Goal: Transaction & Acquisition: Purchase product/service

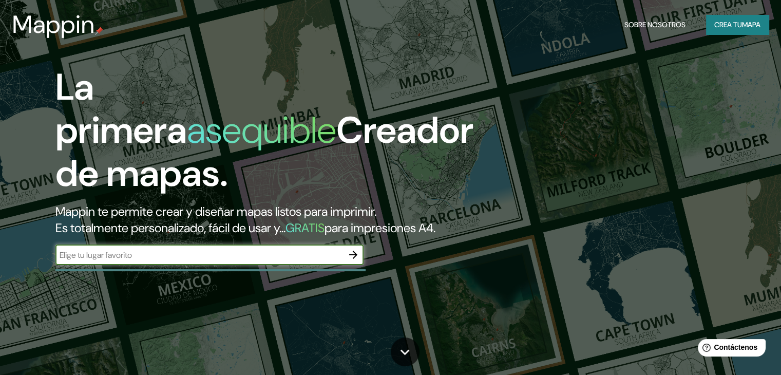
click at [174, 261] on input "text" at bounding box center [199, 255] width 288 height 12
type input "edificio atlas"
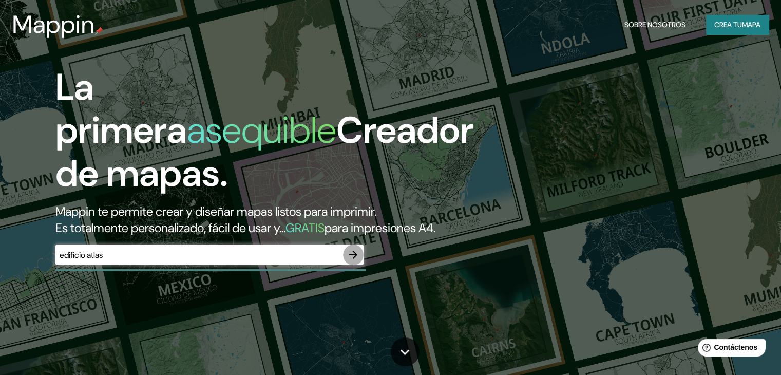
click at [355, 261] on icon "button" at bounding box center [353, 255] width 12 height 12
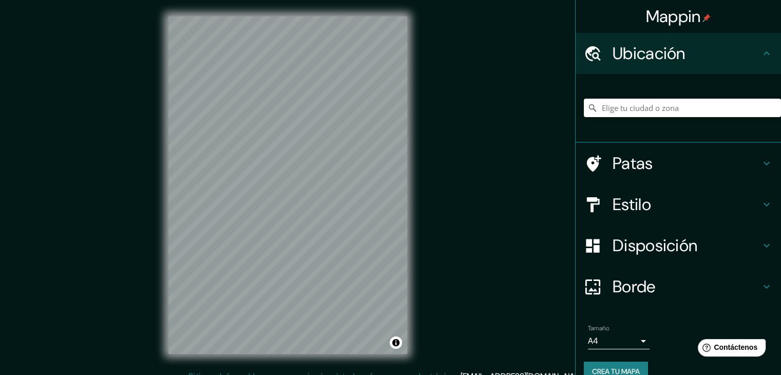
click at [656, 106] on input "Elige tu ciudad o zona" at bounding box center [682, 108] width 197 height 18
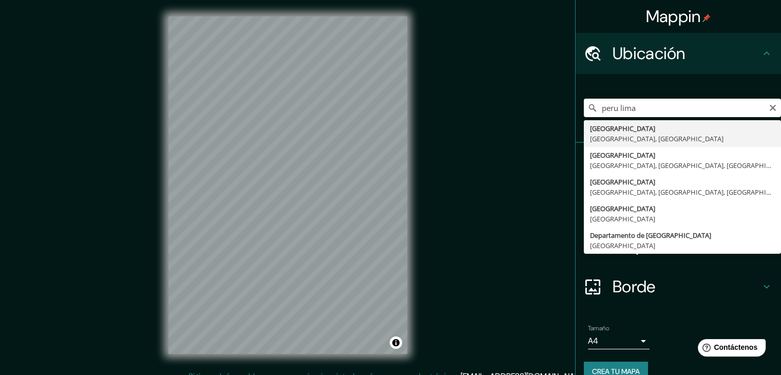
type input "[GEOGRAPHIC_DATA], [GEOGRAPHIC_DATA], [GEOGRAPHIC_DATA]"
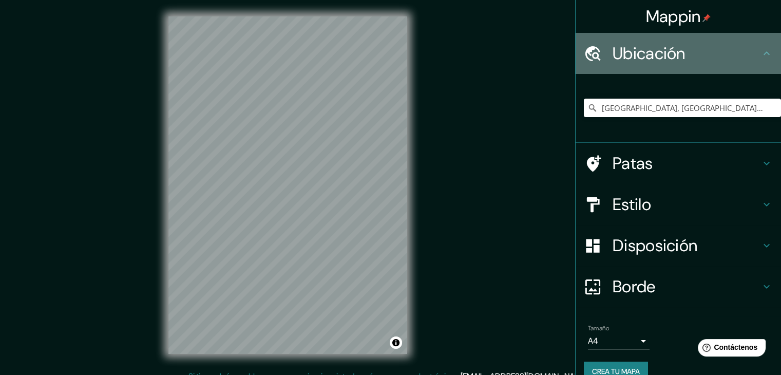
click at [761, 49] on icon at bounding box center [767, 53] width 12 height 12
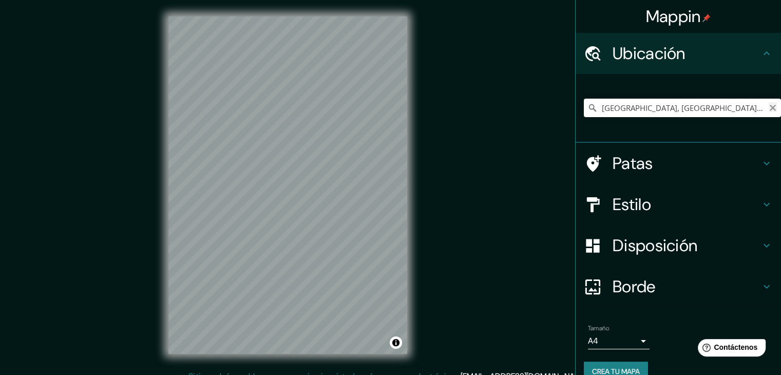
click at [770, 108] on icon "Claro" at bounding box center [773, 108] width 6 height 6
paste input "[PERSON_NAME][STREET_ADDRESS]"
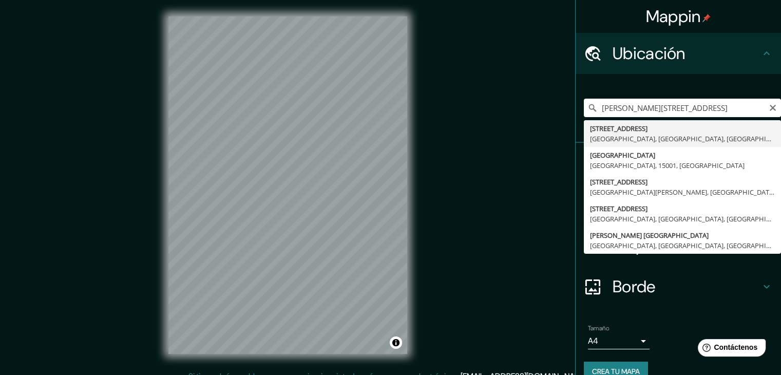
type input "[STREET_ADDRESS]"
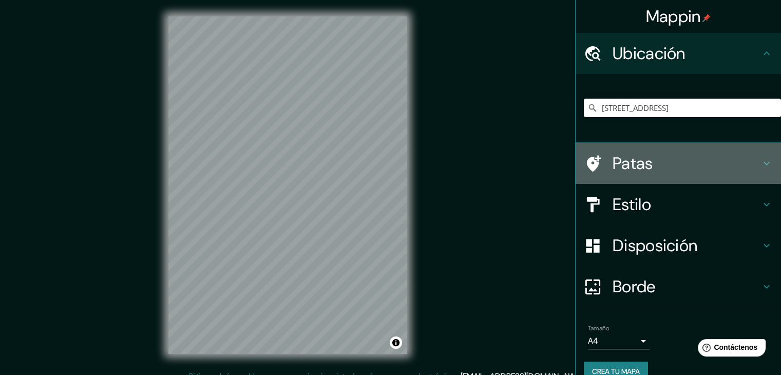
click at [747, 155] on h4 "Patas" at bounding box center [687, 163] width 148 height 21
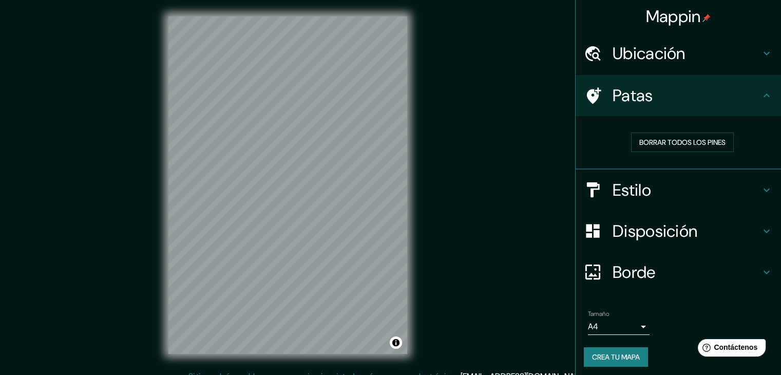
click at [761, 184] on icon at bounding box center [767, 190] width 12 height 12
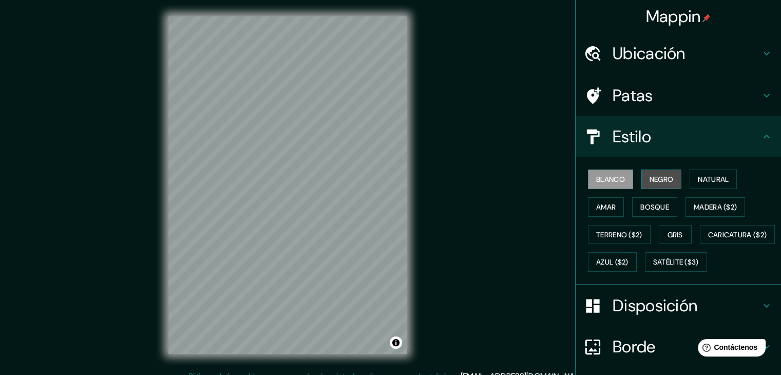
click at [650, 176] on font "Negro" at bounding box center [662, 179] width 24 height 9
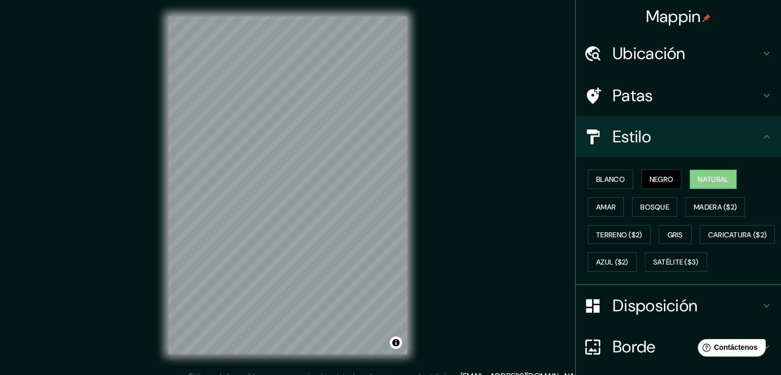
click at [698, 175] on font "Natural" at bounding box center [713, 179] width 31 height 9
click at [588, 205] on button "Amar" at bounding box center [606, 207] width 36 height 20
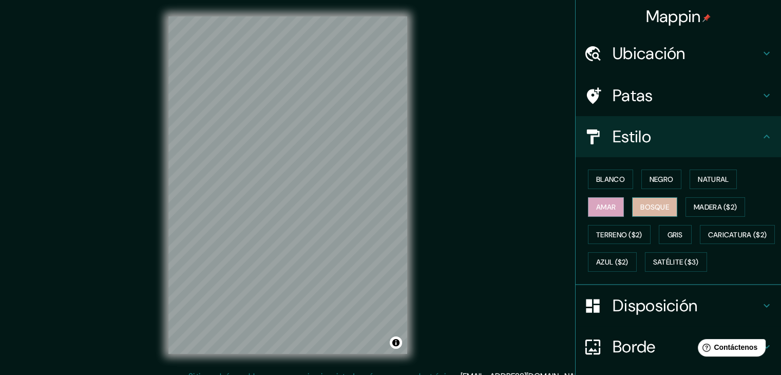
click at [640, 205] on font "Bosque" at bounding box center [654, 206] width 29 height 9
click at [696, 200] on font "Madera ($2)" at bounding box center [715, 206] width 43 height 13
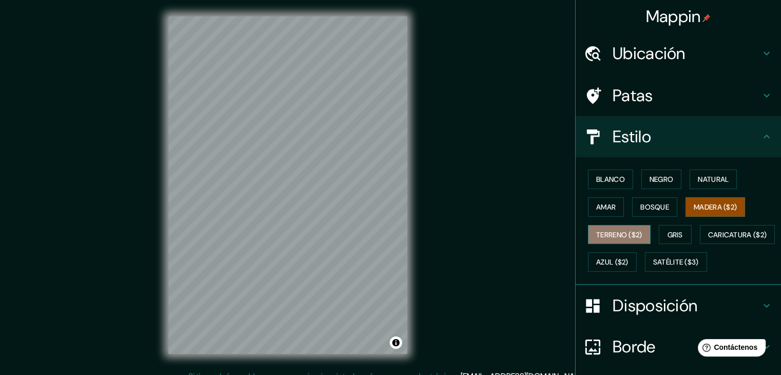
click at [631, 235] on font "Terreno ($2)" at bounding box center [619, 234] width 46 height 9
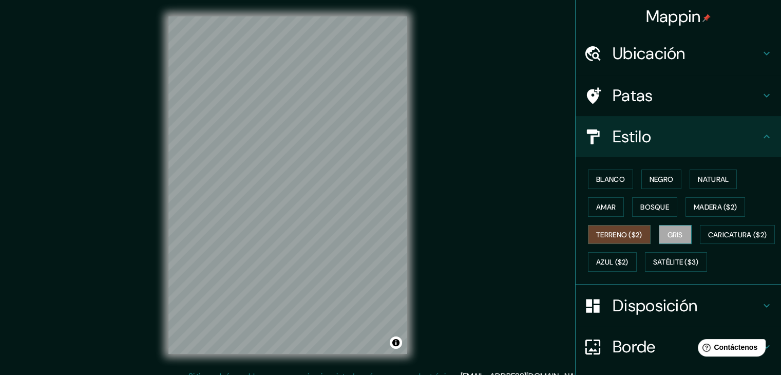
click at [675, 225] on button "Gris" at bounding box center [675, 235] width 33 height 20
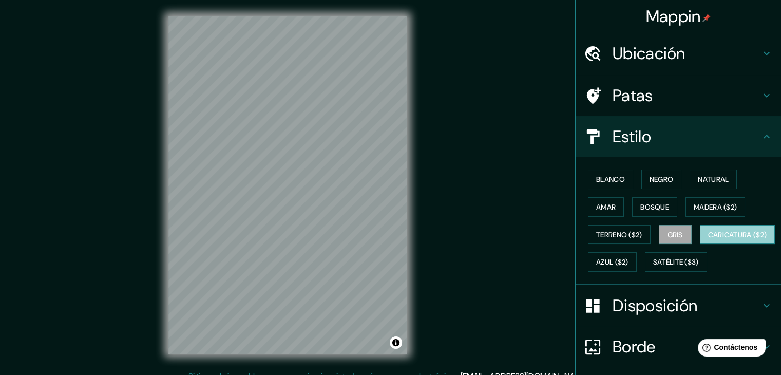
click at [708, 239] on font "Caricatura ($2)" at bounding box center [737, 234] width 59 height 9
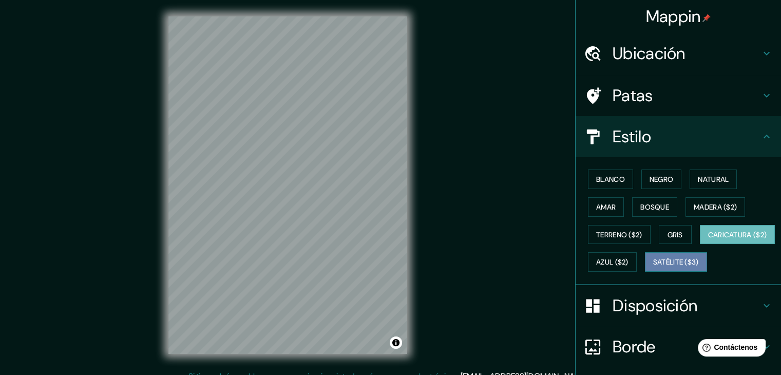
click at [653, 267] on font "Satélite ($3)" at bounding box center [676, 262] width 46 height 9
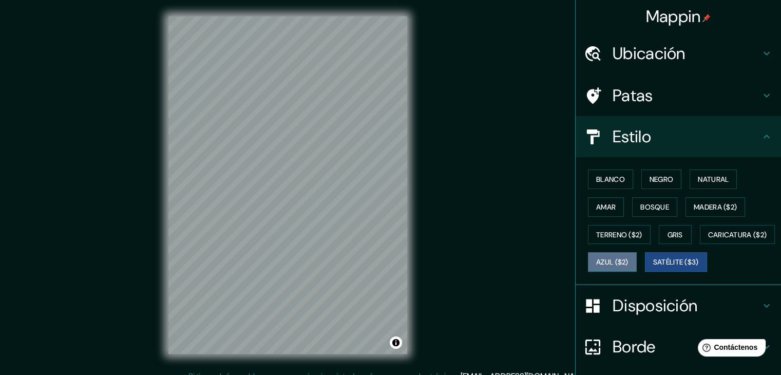
click at [629, 266] on font "Azul ($2)" at bounding box center [612, 261] width 32 height 13
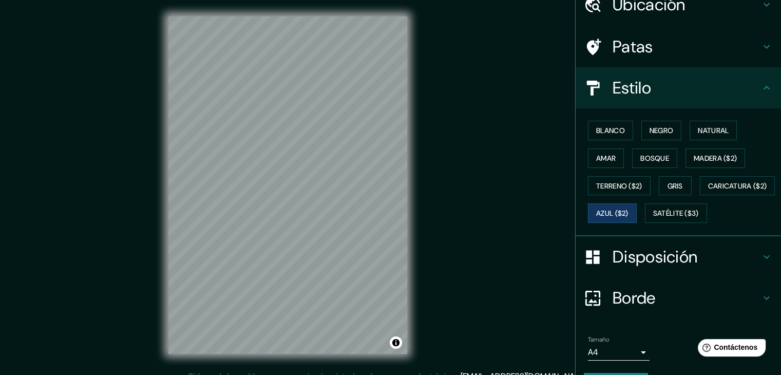
scroll to position [51, 0]
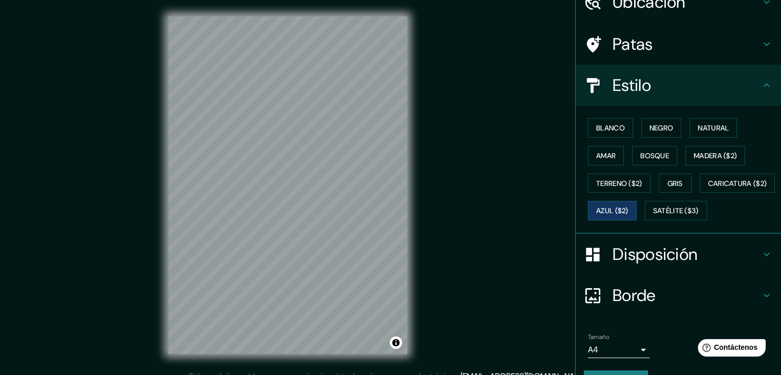
click at [761, 81] on icon at bounding box center [767, 85] width 12 height 12
click at [761, 86] on icon at bounding box center [767, 85] width 12 height 12
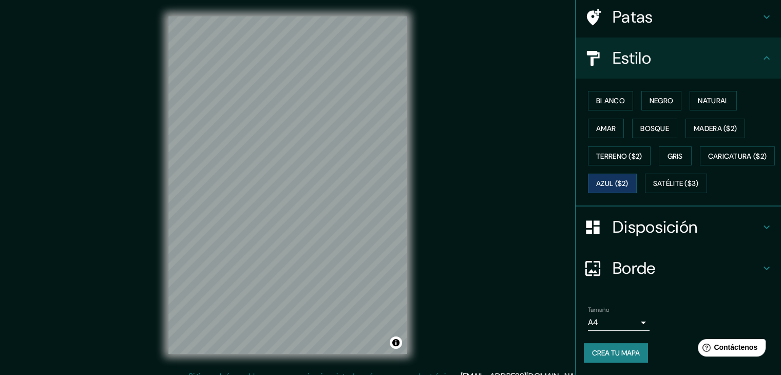
click at [761, 223] on icon at bounding box center [767, 227] width 12 height 12
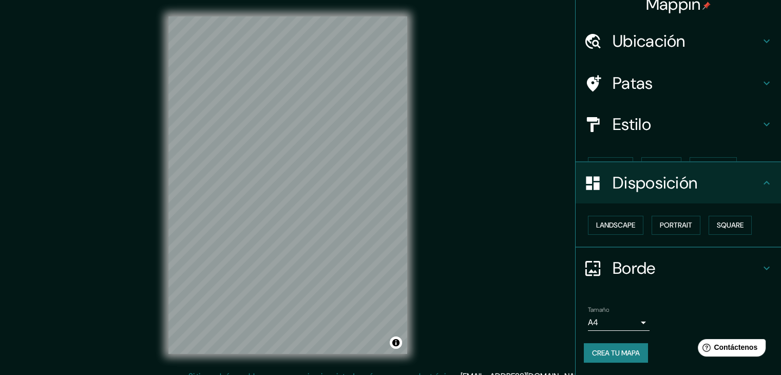
scroll to position [0, 0]
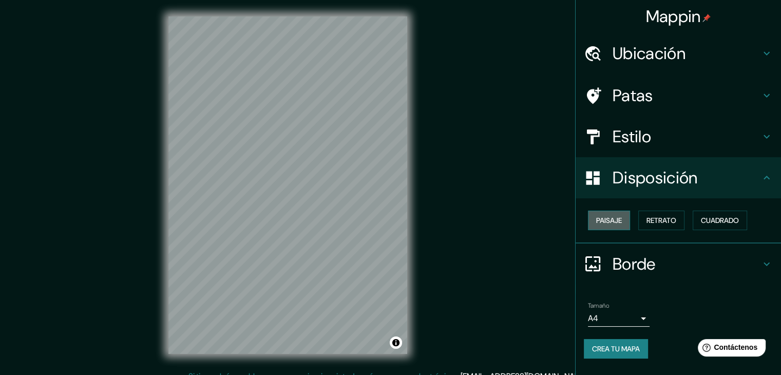
click at [616, 223] on font "Paisaje" at bounding box center [609, 220] width 26 height 9
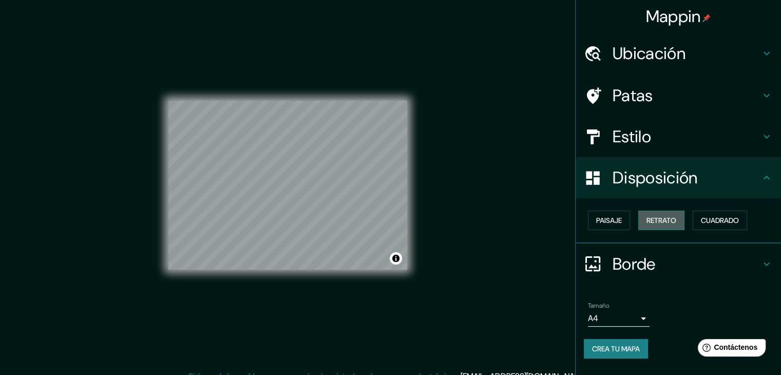
click at [672, 219] on font "Retrato" at bounding box center [662, 220] width 30 height 9
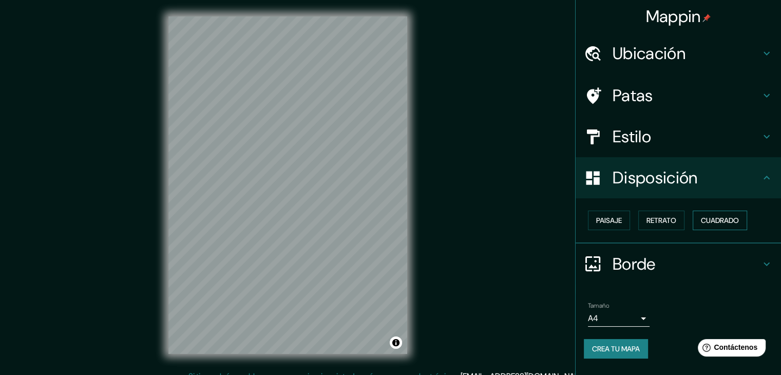
click at [725, 217] on font "Cuadrado" at bounding box center [720, 220] width 38 height 9
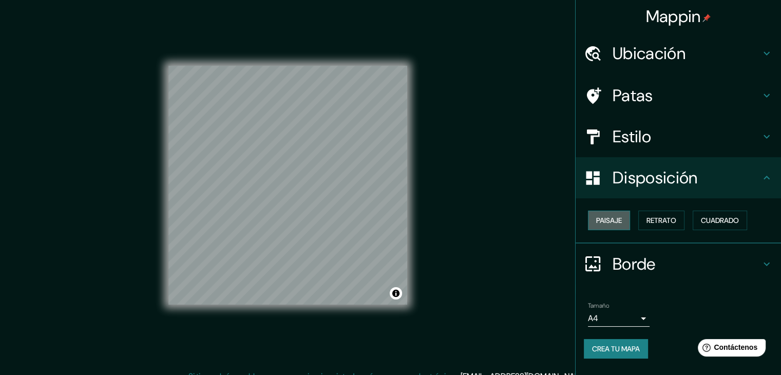
click at [602, 219] on font "Paisaje" at bounding box center [609, 220] width 26 height 9
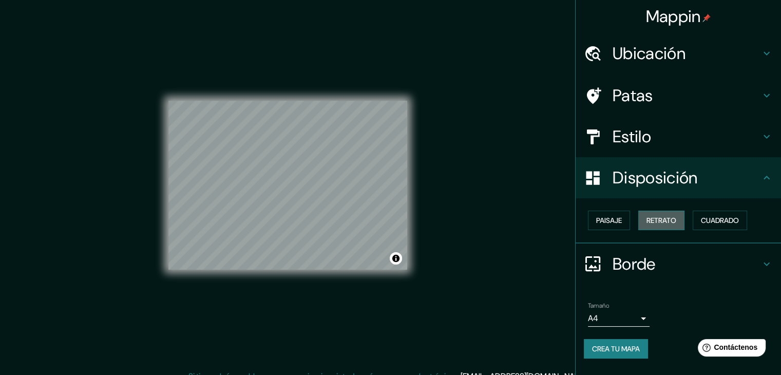
click at [667, 220] on font "Retrato" at bounding box center [662, 220] width 30 height 9
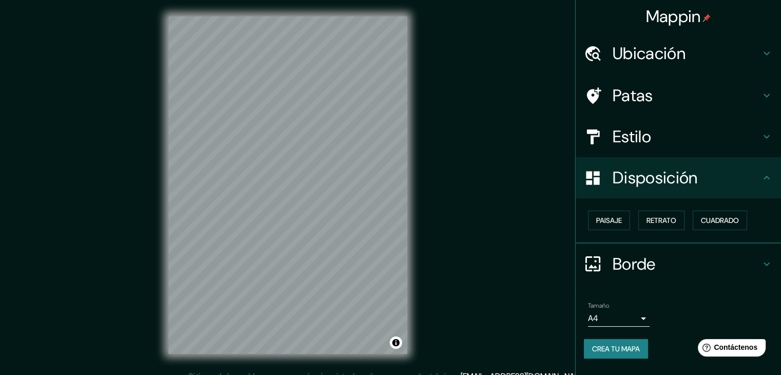
click at [720, 208] on div "Paisaje Retrato Cuadrado" at bounding box center [682, 220] width 197 height 28
click at [727, 216] on font "Cuadrado" at bounding box center [720, 220] width 38 height 9
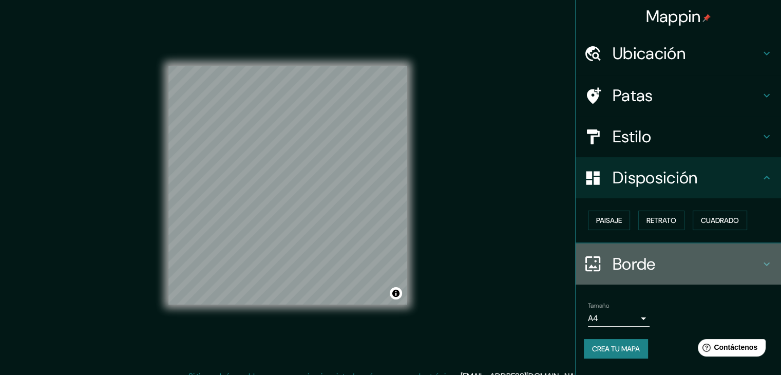
click at [763, 259] on icon at bounding box center [767, 264] width 12 height 12
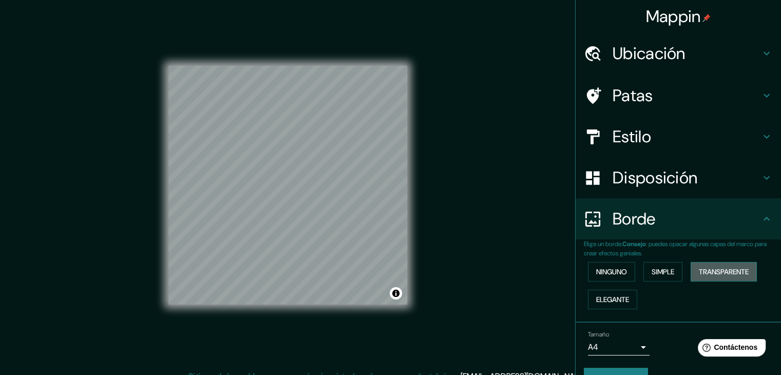
click at [717, 272] on font "Transparente" at bounding box center [724, 271] width 50 height 9
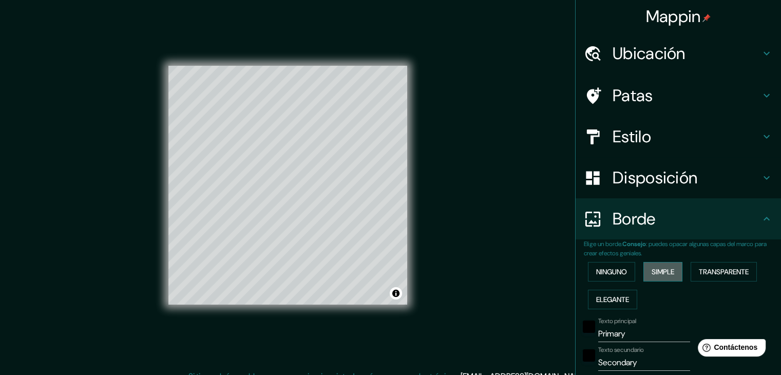
click at [657, 275] on font "Simple" at bounding box center [663, 271] width 23 height 9
click at [596, 301] on font "Elegante" at bounding box center [612, 299] width 33 height 9
click at [600, 269] on font "Ninguno" at bounding box center [611, 271] width 31 height 9
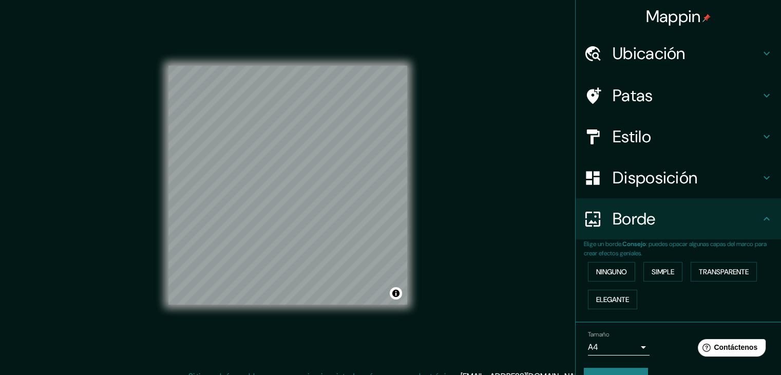
click at [748, 178] on h4 "Disposición" at bounding box center [687, 177] width 148 height 21
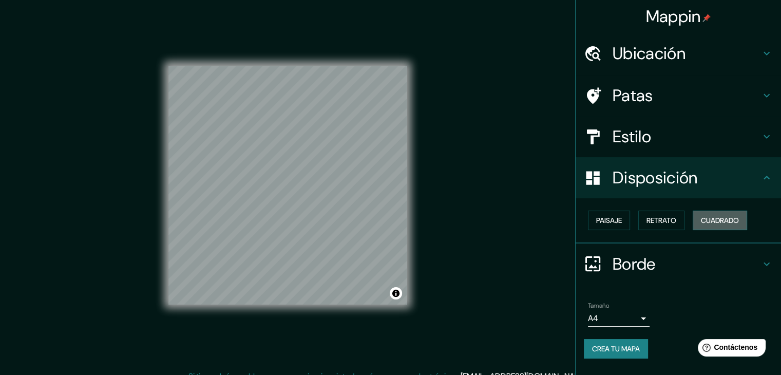
click at [710, 225] on font "Cuadrado" at bounding box center [720, 220] width 38 height 13
click at [676, 221] on font "Retrato" at bounding box center [662, 220] width 30 height 9
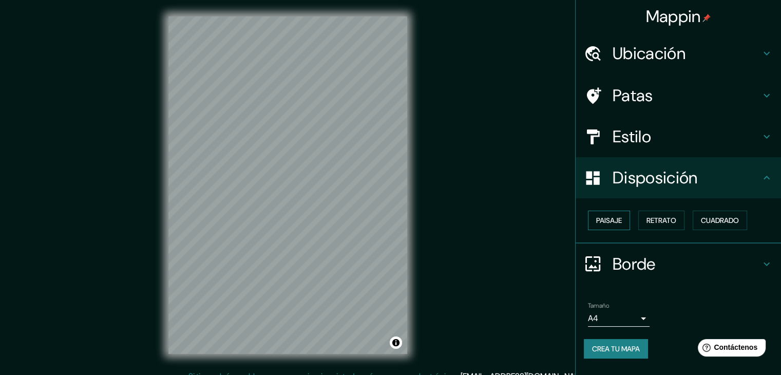
click at [590, 223] on button "Paisaje" at bounding box center [609, 221] width 42 height 20
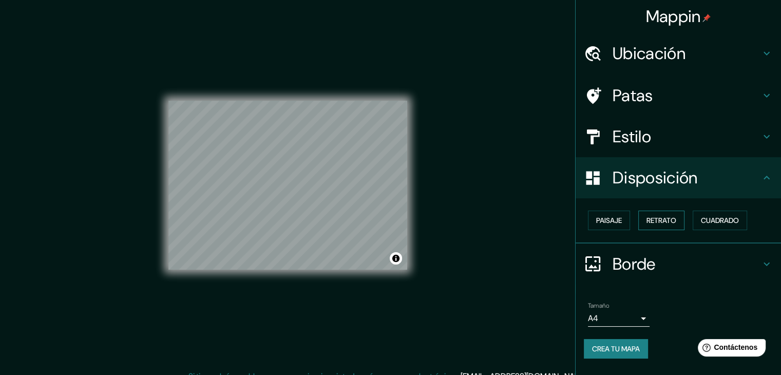
click at [652, 212] on button "Retrato" at bounding box center [661, 221] width 46 height 20
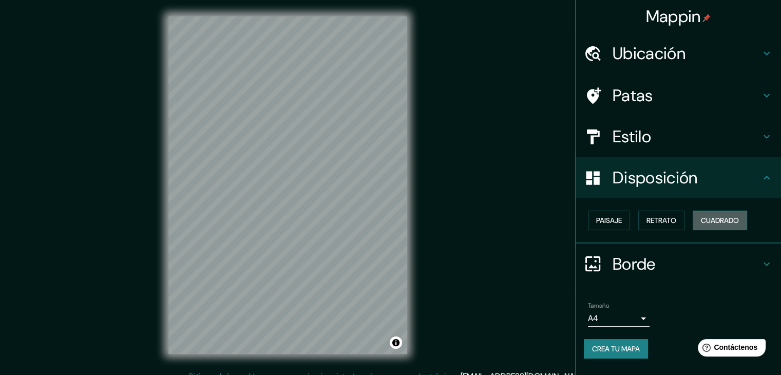
click at [707, 214] on font "Cuadrado" at bounding box center [720, 220] width 38 height 13
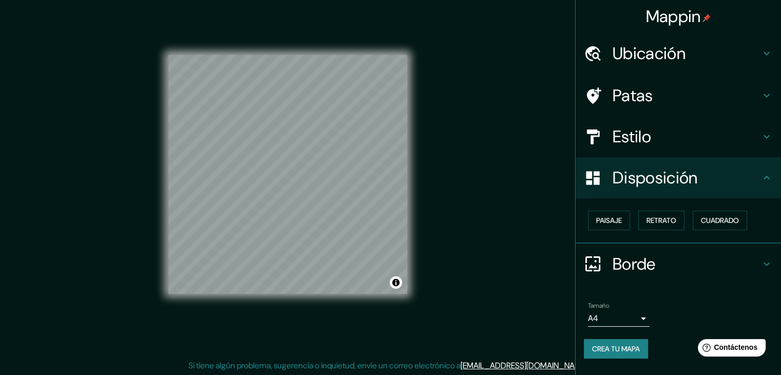
scroll to position [12, 0]
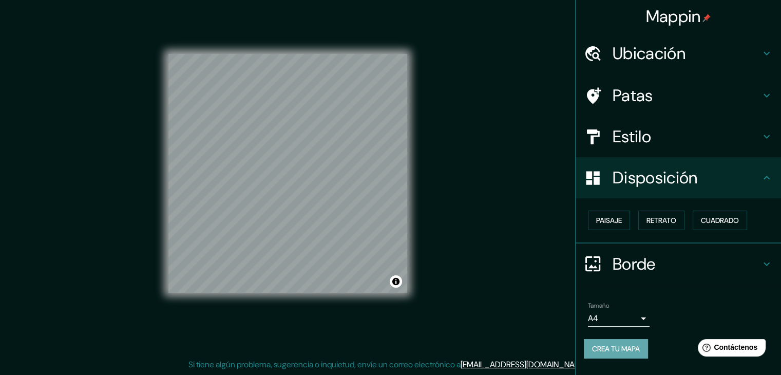
click at [601, 345] on font "Crea tu mapa" at bounding box center [616, 348] width 48 height 9
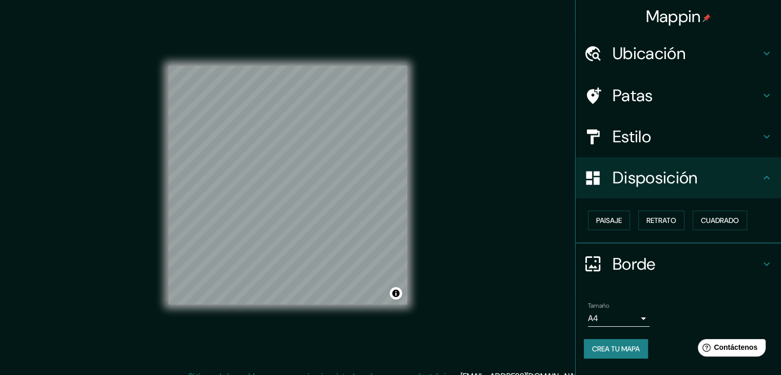
scroll to position [0, 0]
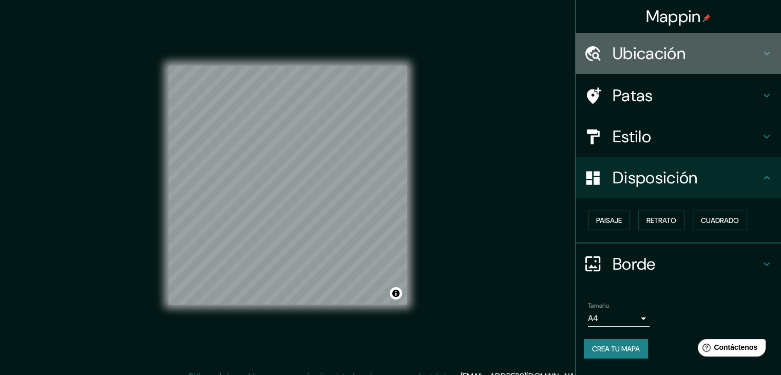
click at [724, 62] on h4 "Ubicación" at bounding box center [687, 53] width 148 height 21
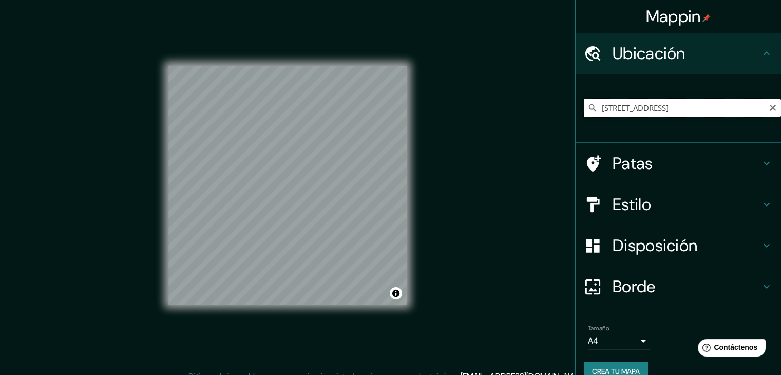
click at [745, 109] on input "[STREET_ADDRESS]" at bounding box center [682, 108] width 197 height 18
click at [733, 109] on input "[STREET_ADDRESS]" at bounding box center [682, 108] width 197 height 18
click at [748, 169] on h4 "Patas" at bounding box center [687, 163] width 148 height 21
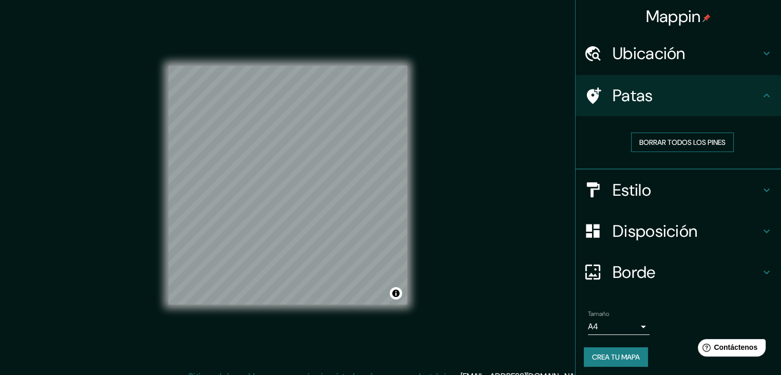
click at [676, 138] on font "Borrar todos los pines" at bounding box center [682, 142] width 86 height 9
click at [763, 198] on div "Estilo" at bounding box center [678, 189] width 205 height 41
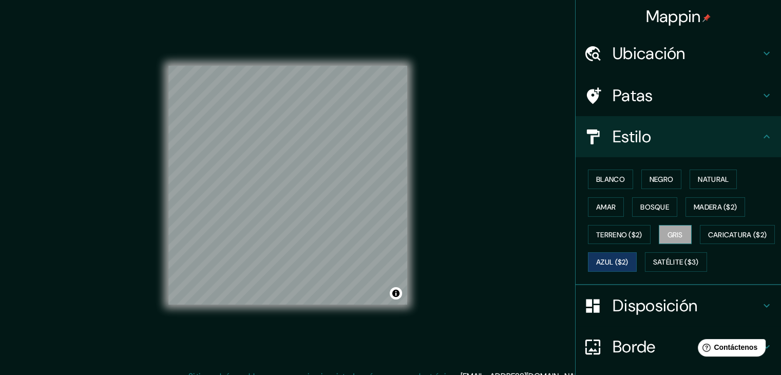
click at [668, 239] on font "Gris" at bounding box center [675, 234] width 15 height 13
click at [629, 264] on font "Azul ($2)" at bounding box center [612, 262] width 32 height 9
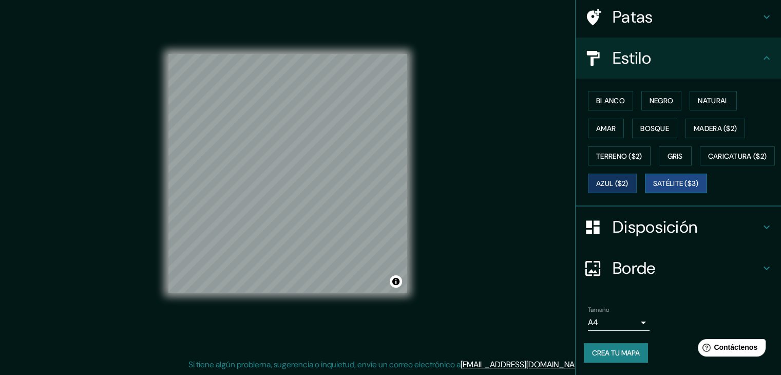
scroll to position [104, 0]
click at [653, 184] on font "Satélite ($3)" at bounding box center [676, 183] width 46 height 9
click at [629, 179] on font "Azul ($2)" at bounding box center [612, 183] width 32 height 9
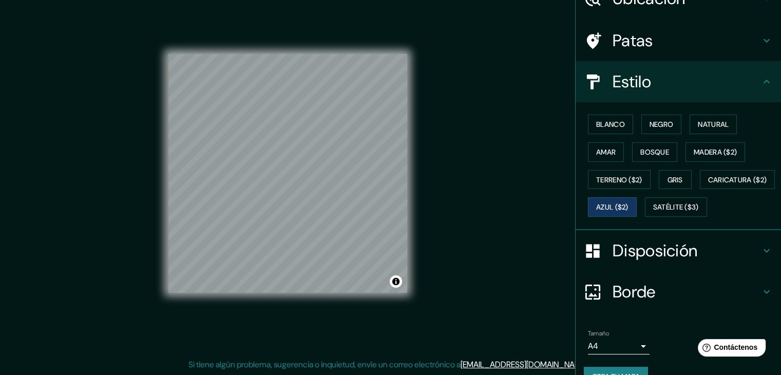
scroll to position [52, 0]
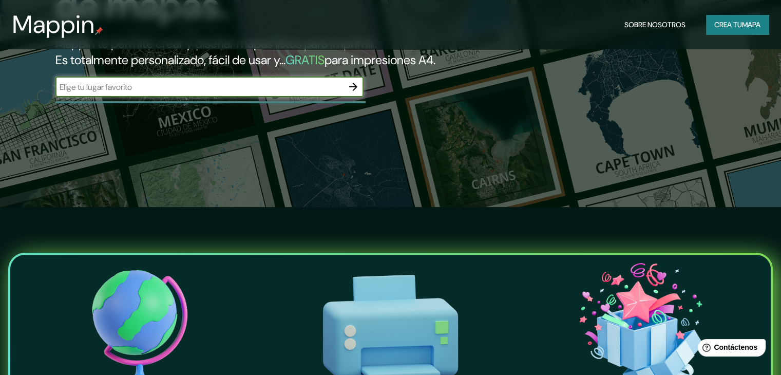
scroll to position [51, 0]
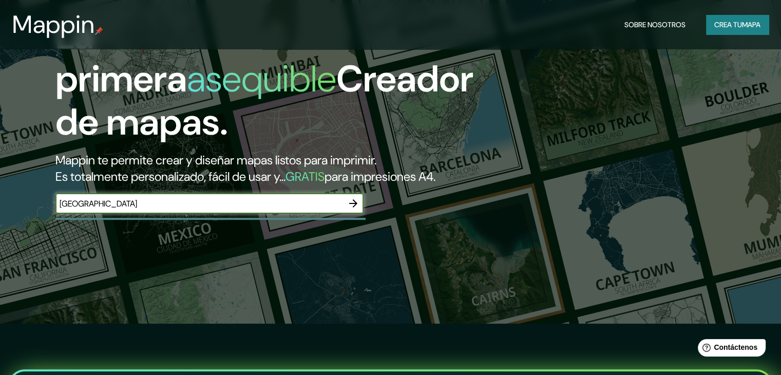
type input "[GEOGRAPHIC_DATA]"
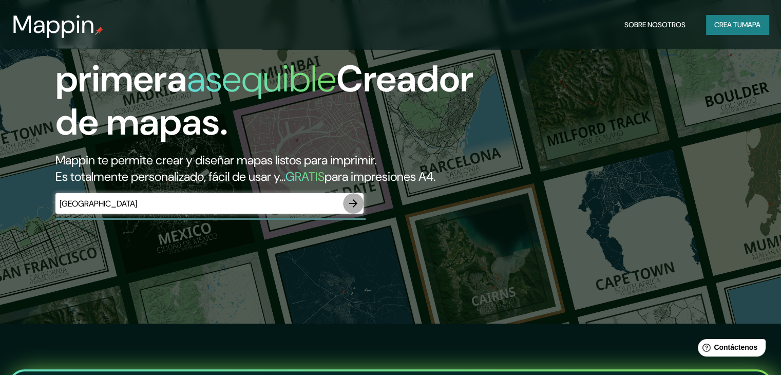
click at [355, 207] on icon "button" at bounding box center [353, 203] width 8 height 8
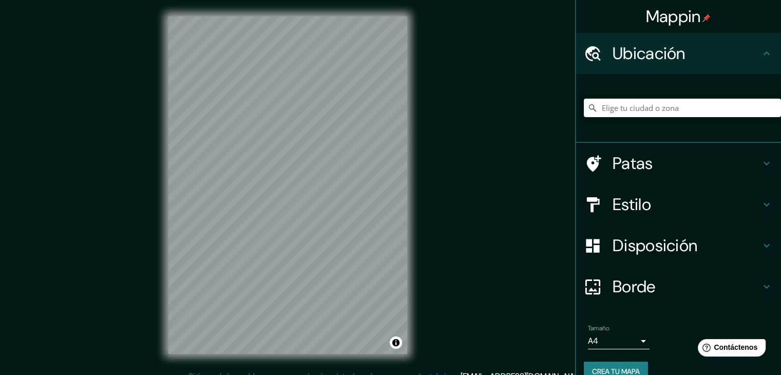
click at [764, 285] on icon at bounding box center [767, 287] width 6 height 4
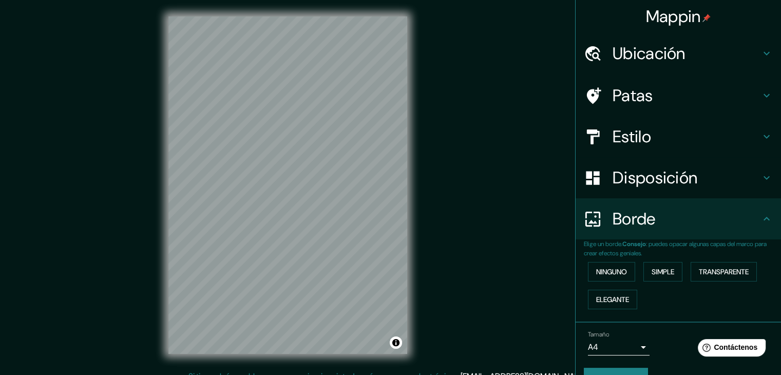
click at [744, 50] on h4 "Ubicación" at bounding box center [687, 53] width 148 height 21
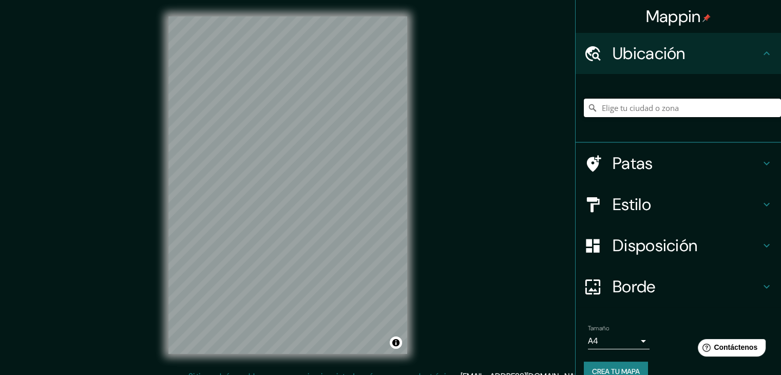
click at [683, 109] on input "Elige tu ciudad o zona" at bounding box center [682, 108] width 197 height 18
type input "v"
paste input "[PERSON_NAME][STREET_ADDRESS]"
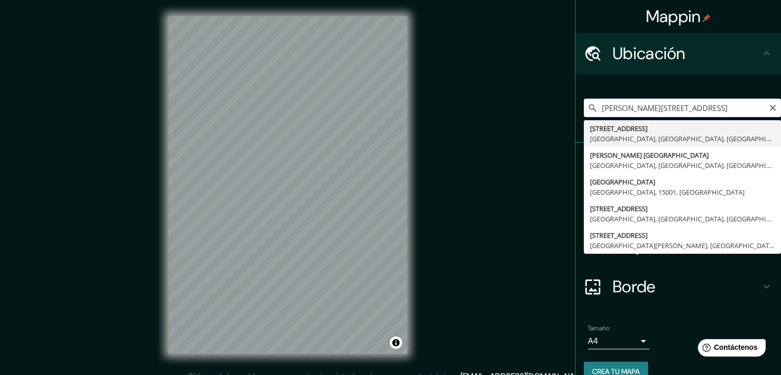
type input "[STREET_ADDRESS]"
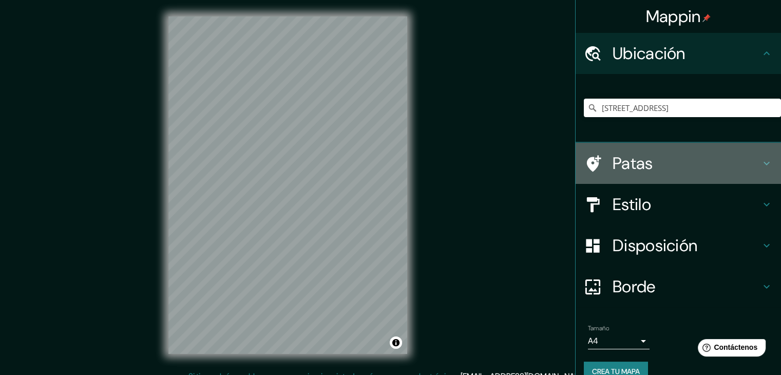
click at [761, 159] on icon at bounding box center [767, 163] width 12 height 12
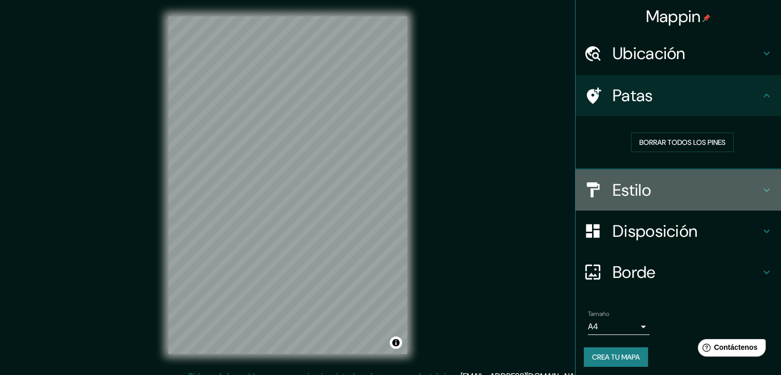
click at [761, 187] on icon at bounding box center [767, 190] width 12 height 12
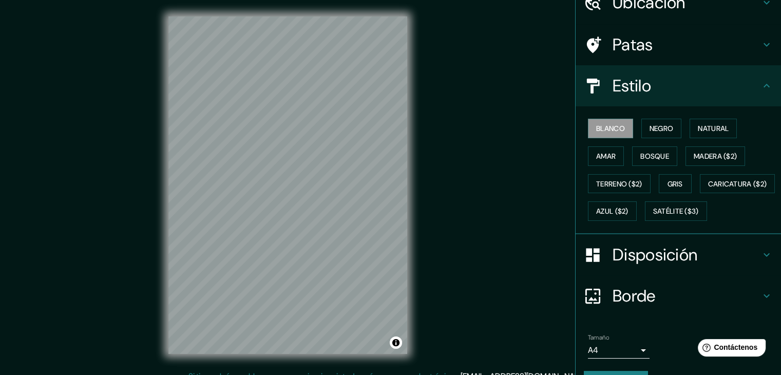
scroll to position [51, 0]
click at [671, 128] on button "Negro" at bounding box center [661, 128] width 41 height 20
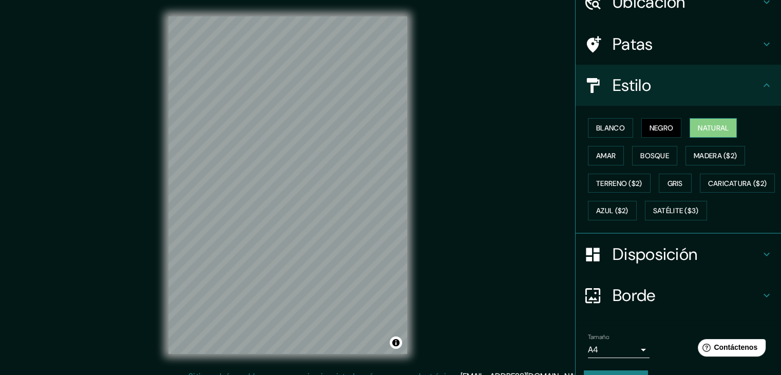
click at [698, 127] on font "Natural" at bounding box center [713, 127] width 31 height 9
click at [702, 149] on font "Madera ($2)" at bounding box center [715, 155] width 43 height 13
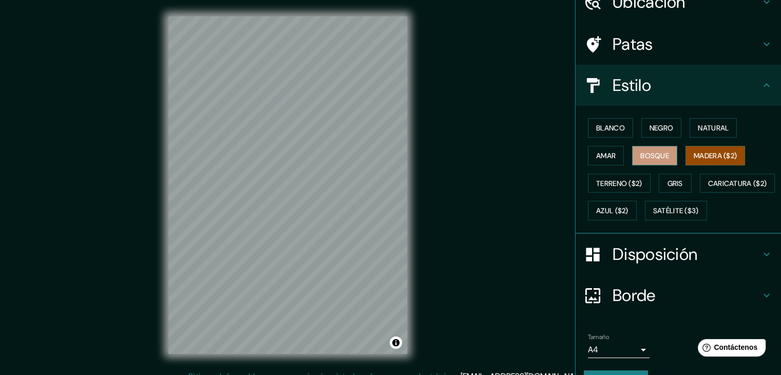
click at [669, 158] on button "Bosque" at bounding box center [654, 156] width 45 height 20
click at [601, 155] on font "Amar" at bounding box center [606, 155] width 20 height 9
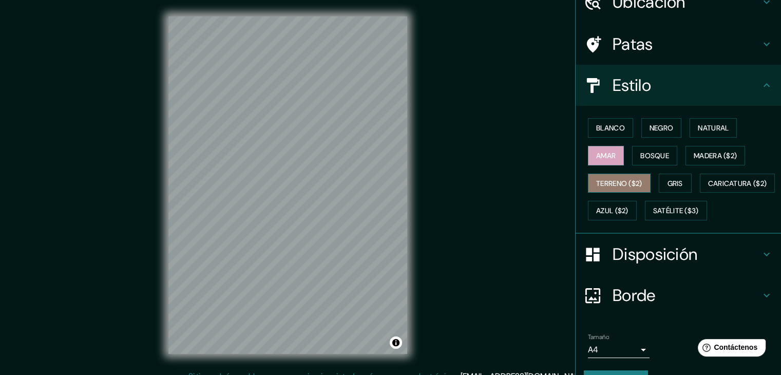
click at [607, 185] on font "Terreno ($2)" at bounding box center [619, 183] width 46 height 9
click at [676, 179] on font "Gris" at bounding box center [675, 183] width 15 height 9
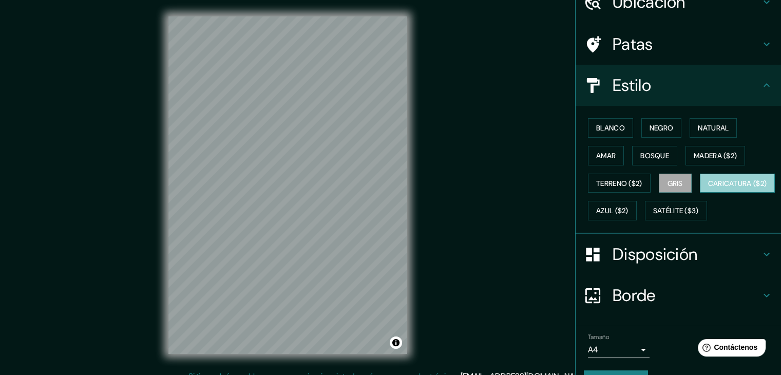
click at [700, 193] on button "Caricatura ($2)" at bounding box center [737, 184] width 75 height 20
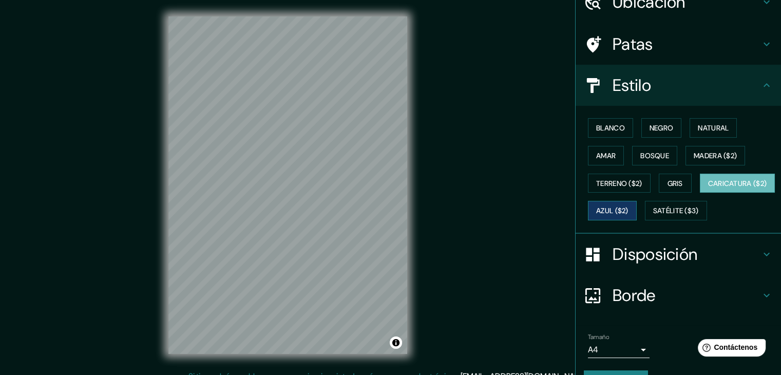
click at [629, 206] on font "Azul ($2)" at bounding box center [612, 210] width 32 height 9
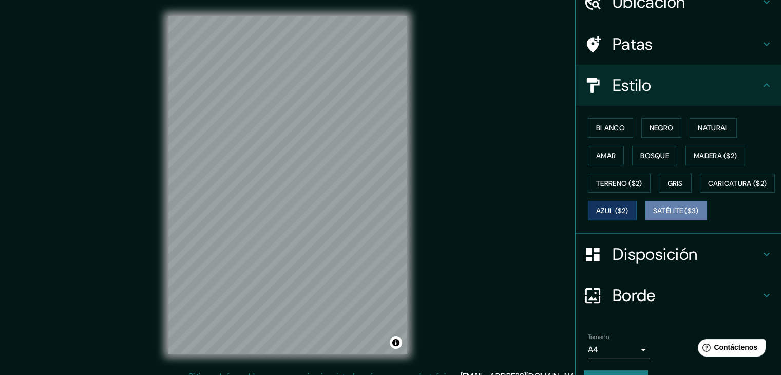
click at [645, 220] on button "Satélite ($3)" at bounding box center [676, 211] width 62 height 20
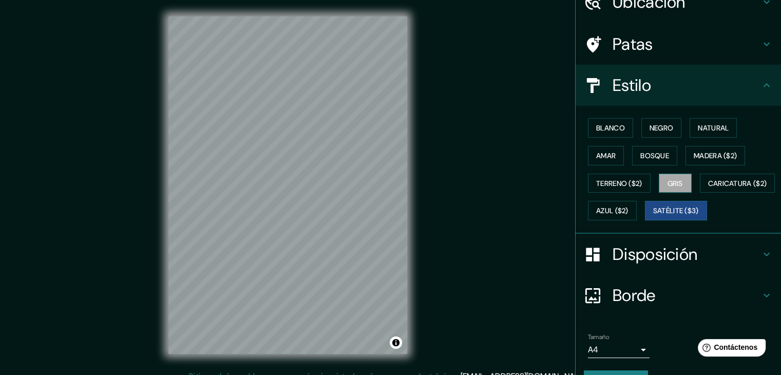
click at [661, 178] on button "Gris" at bounding box center [675, 184] width 33 height 20
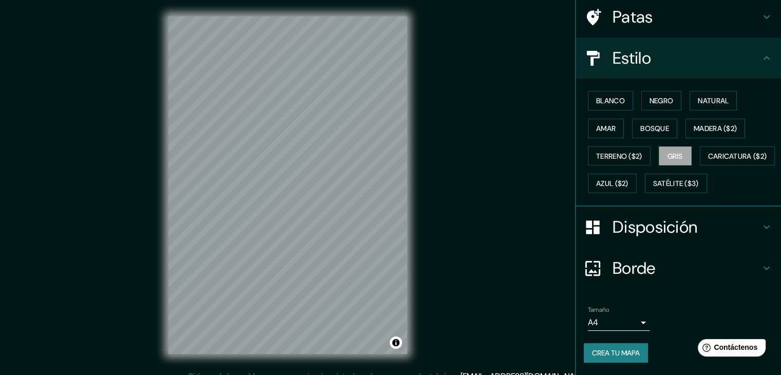
click at [704, 232] on h4 "Disposición" at bounding box center [687, 227] width 148 height 21
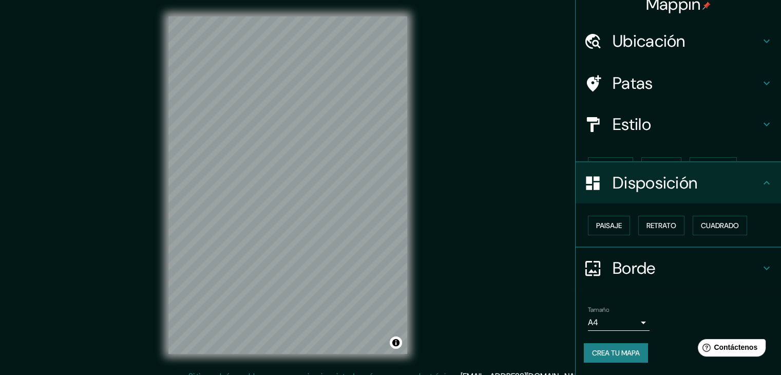
scroll to position [0, 0]
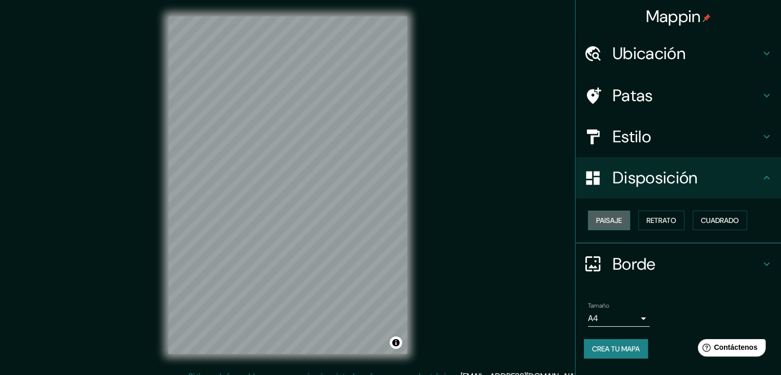
click at [617, 224] on font "Paisaje" at bounding box center [609, 220] width 26 height 9
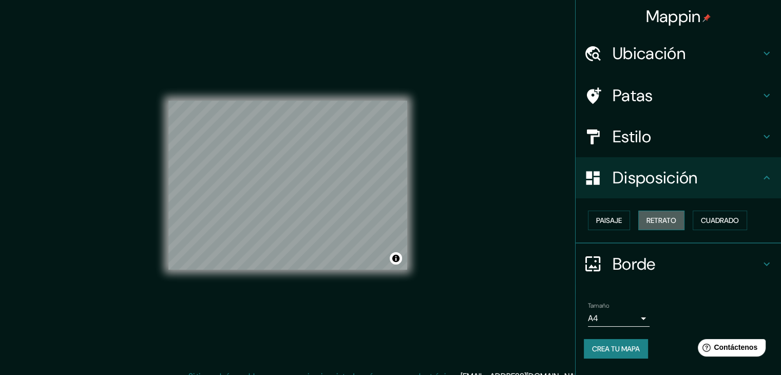
click at [658, 219] on font "Retrato" at bounding box center [662, 220] width 30 height 9
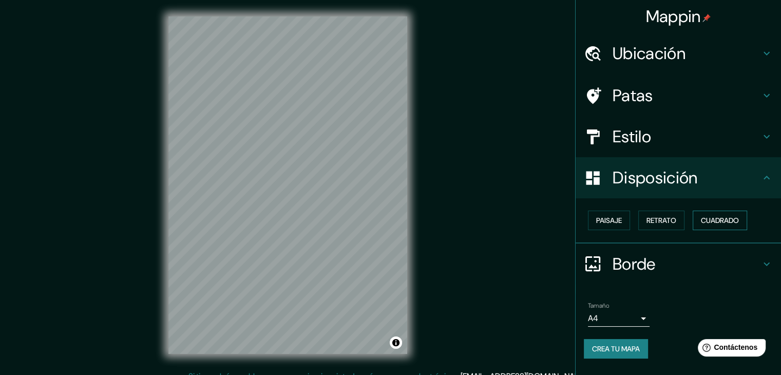
click at [713, 222] on font "Cuadrado" at bounding box center [720, 220] width 38 height 9
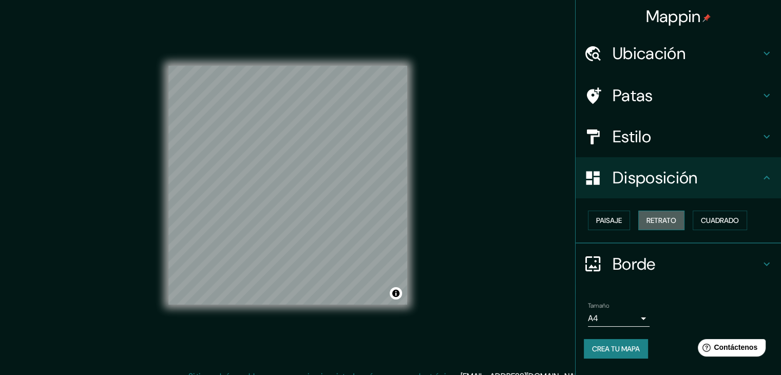
click at [676, 219] on font "Retrato" at bounding box center [662, 220] width 30 height 9
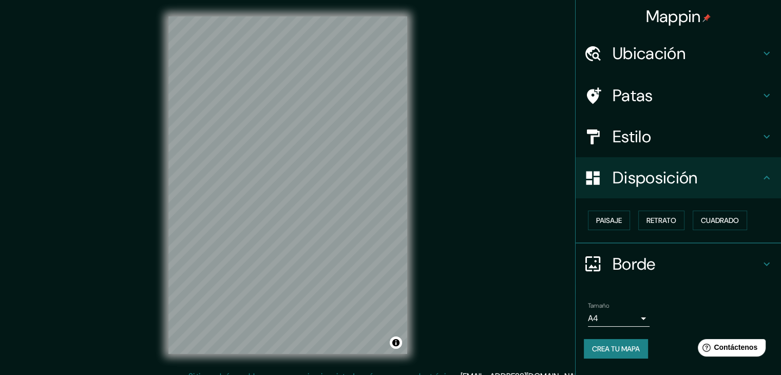
click at [739, 94] on h4 "Patas" at bounding box center [687, 95] width 148 height 21
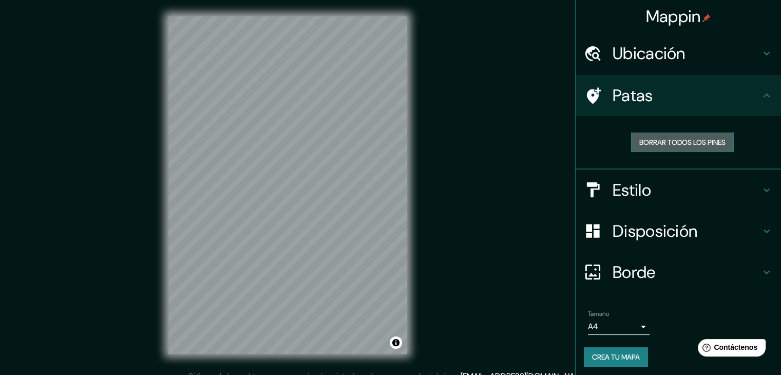
click at [691, 144] on font "Borrar todos los pines" at bounding box center [682, 142] width 86 height 9
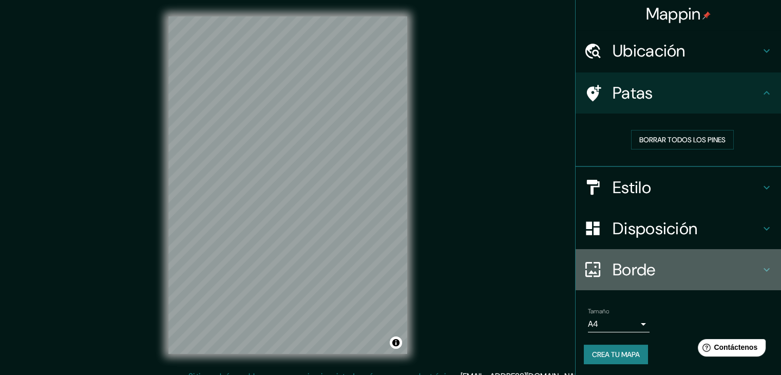
click at [744, 262] on h4 "Borde" at bounding box center [687, 269] width 148 height 21
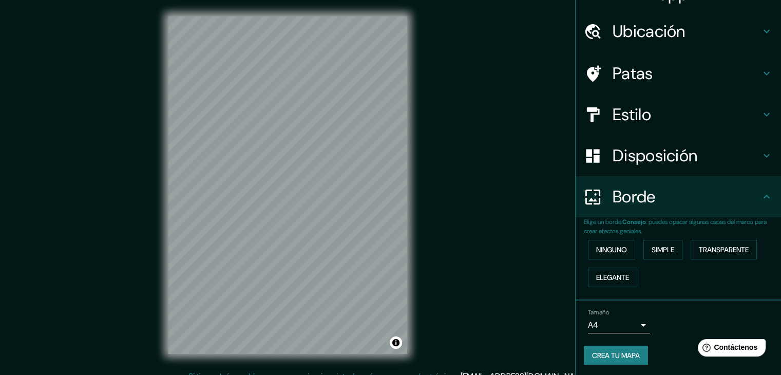
scroll to position [23, 0]
click at [714, 237] on div "Ninguno Simple Transparente Elegante" at bounding box center [682, 262] width 197 height 55
click at [720, 244] on font "Transparente" at bounding box center [724, 248] width 50 height 9
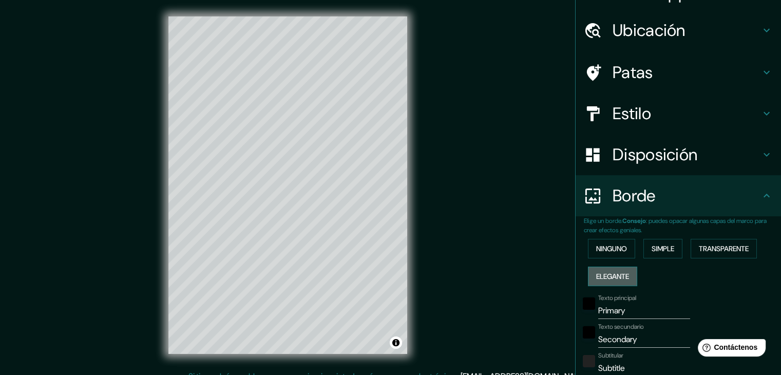
click at [603, 277] on font "Elegante" at bounding box center [612, 276] width 33 height 9
click at [604, 248] on font "Ninguno" at bounding box center [611, 248] width 31 height 9
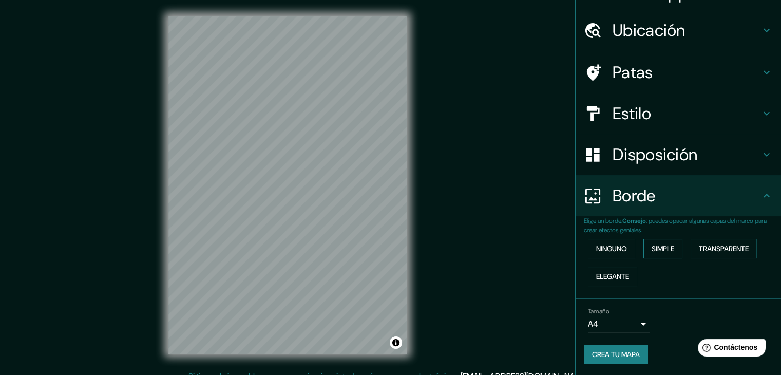
click at [652, 242] on font "Simple" at bounding box center [663, 248] width 23 height 13
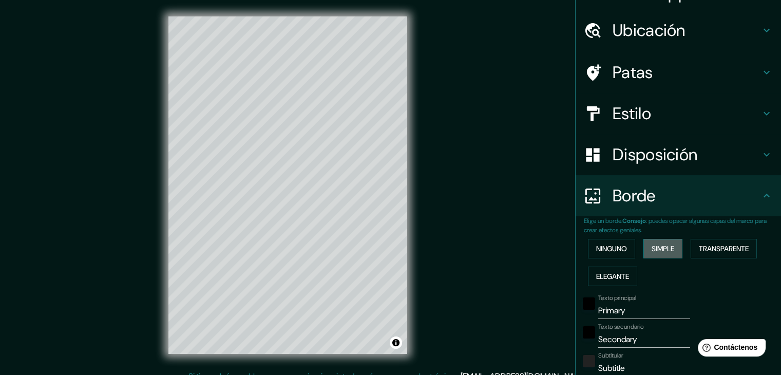
click at [652, 242] on font "Simple" at bounding box center [663, 248] width 23 height 13
type input "37"
click at [613, 244] on font "Ninguno" at bounding box center [611, 248] width 31 height 9
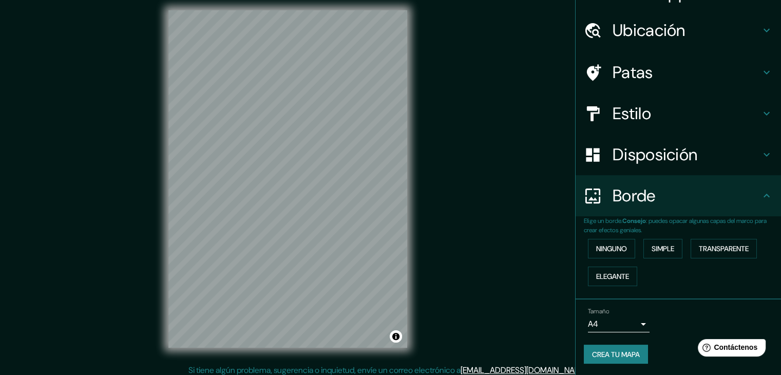
scroll to position [12, 0]
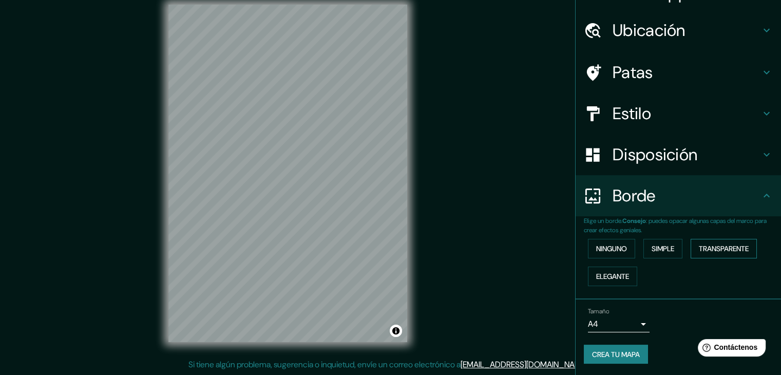
click at [745, 245] on font "Transparente" at bounding box center [724, 248] width 50 height 9
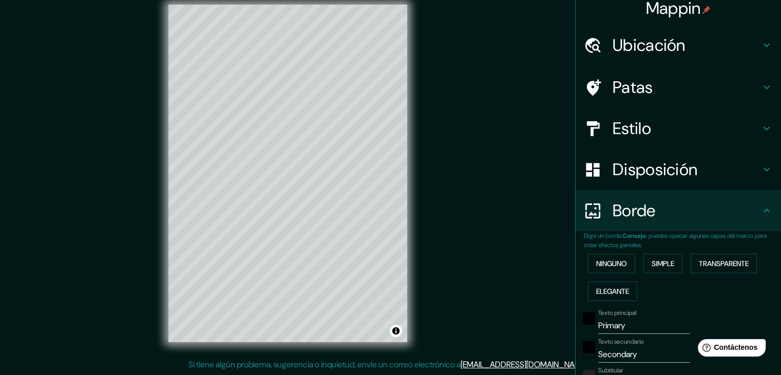
scroll to position [0, 0]
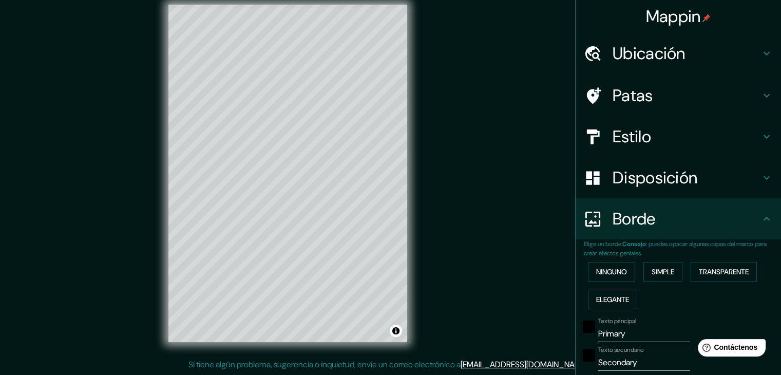
click at [729, 52] on h4 "Ubicación" at bounding box center [687, 53] width 148 height 21
type input "223"
type input "37"
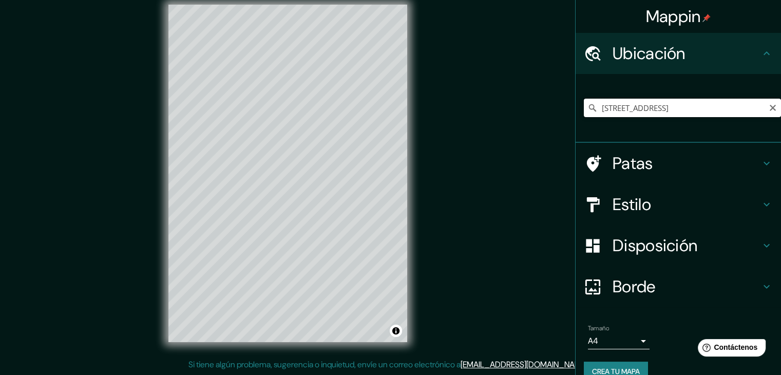
click at [731, 107] on input "[STREET_ADDRESS]" at bounding box center [682, 108] width 197 height 18
click at [758, 111] on input "[STREET_ADDRESS]" at bounding box center [682, 108] width 197 height 18
drag, startPoint x: 754, startPoint y: 112, endPoint x: 534, endPoint y: 125, distance: 220.2
click at [534, 125] on div "Mappin Ubicación Cailloma Street 398, Lima, Provincia de Lima, Perú Patas Estil…" at bounding box center [390, 181] width 781 height 387
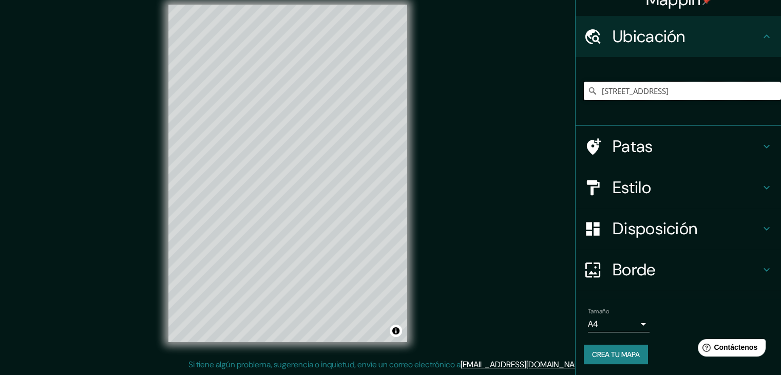
scroll to position [18, 0]
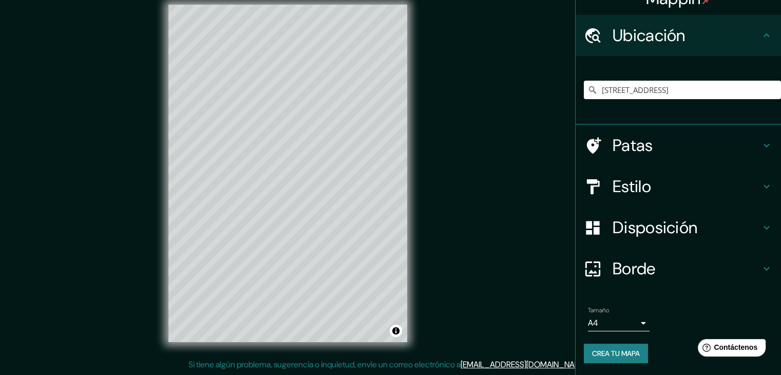
click at [639, 269] on font "Borde" at bounding box center [634, 269] width 43 height 22
type input "223"
type input "37"
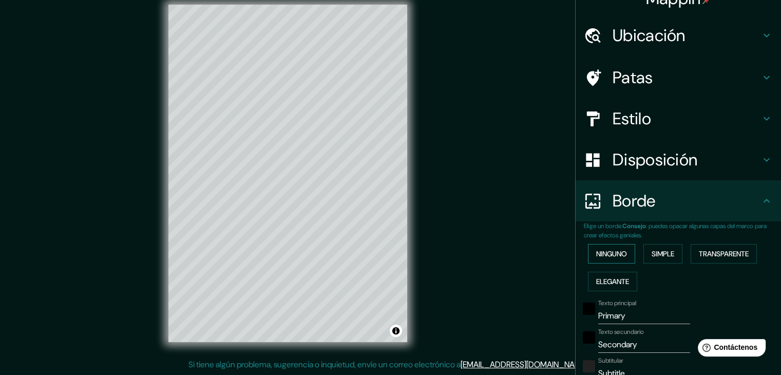
click at [609, 247] on font "Ninguno" at bounding box center [611, 253] width 31 height 13
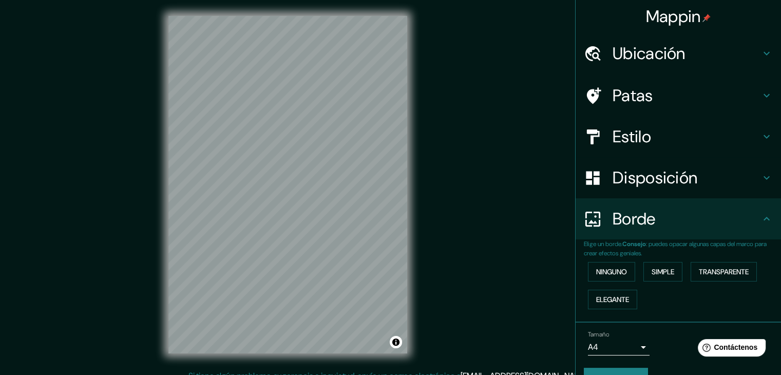
scroll to position [0, 0]
click at [693, 40] on div "Ubicación" at bounding box center [678, 53] width 205 height 41
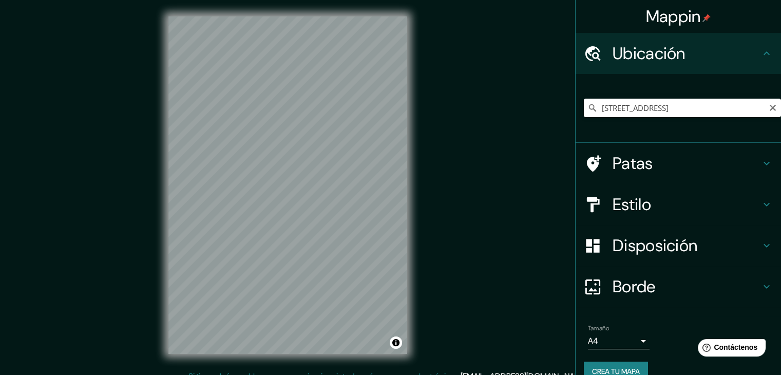
click at [769, 103] on button "Claro" at bounding box center [773, 107] width 8 height 10
click at [600, 117] on div at bounding box center [682, 107] width 197 height 51
click at [629, 105] on input "Elige tu ciudad o zona" at bounding box center [682, 108] width 197 height 18
paste input "Cailloma Street 398, Lima, Provincia de Lima,"
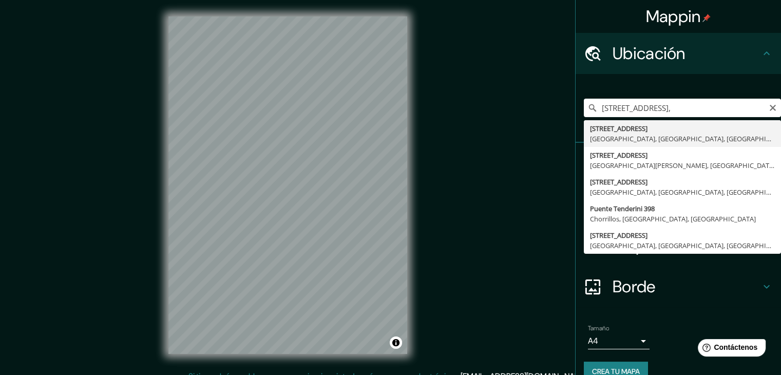
type input "[STREET_ADDRESS]"
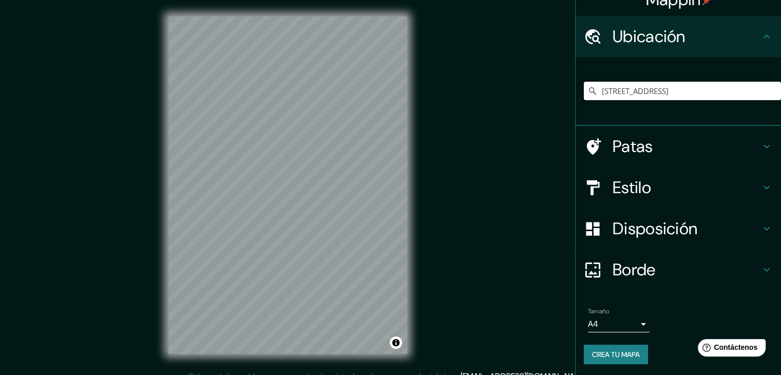
scroll to position [18, 0]
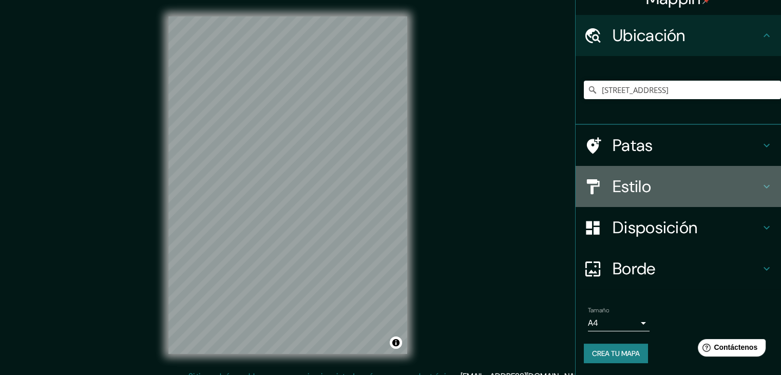
click at [648, 175] on div "Estilo" at bounding box center [678, 186] width 205 height 41
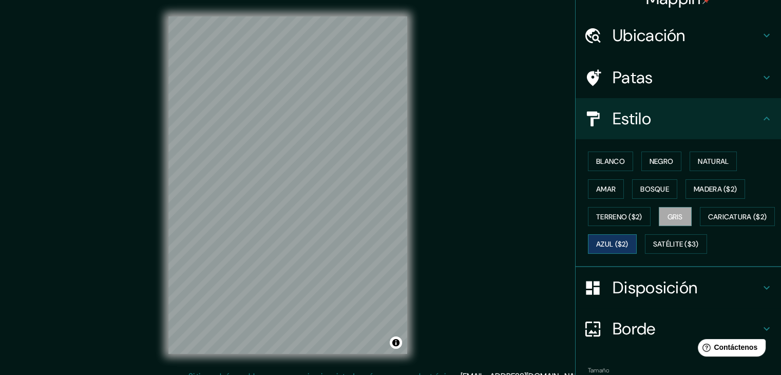
click at [629, 245] on font "Azul ($2)" at bounding box center [612, 244] width 32 height 9
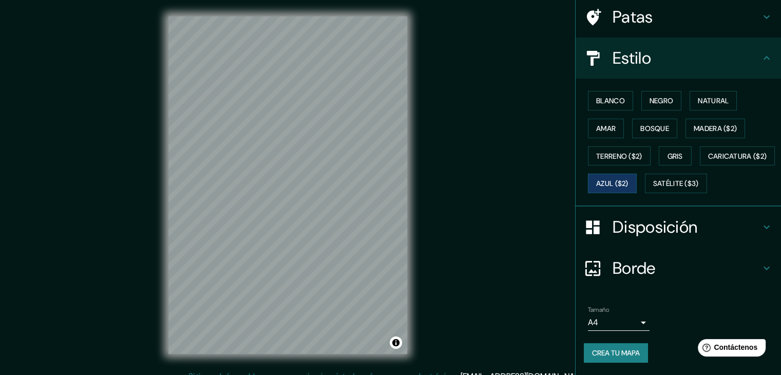
click at [734, 229] on h4 "Disposición" at bounding box center [687, 227] width 148 height 21
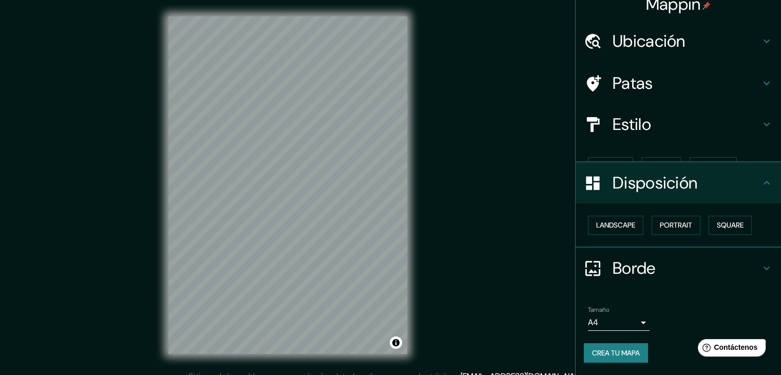
scroll to position [0, 0]
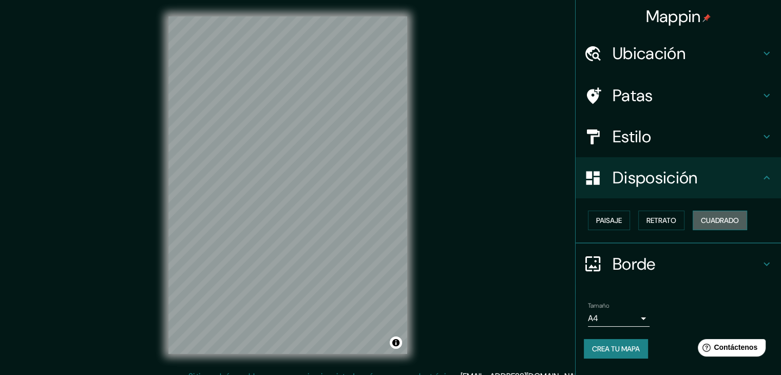
click at [733, 224] on font "Cuadrado" at bounding box center [720, 220] width 38 height 9
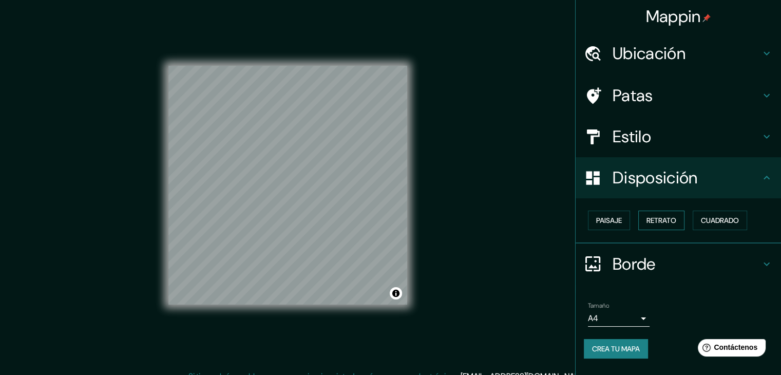
click at [664, 226] on button "Retrato" at bounding box center [661, 221] width 46 height 20
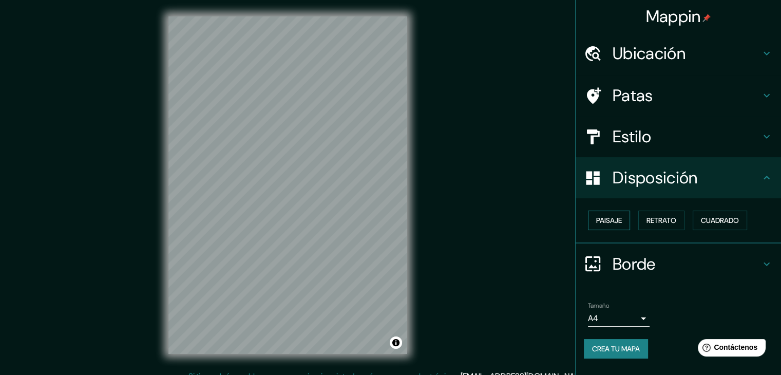
click at [618, 222] on font "Paisaje" at bounding box center [609, 220] width 26 height 9
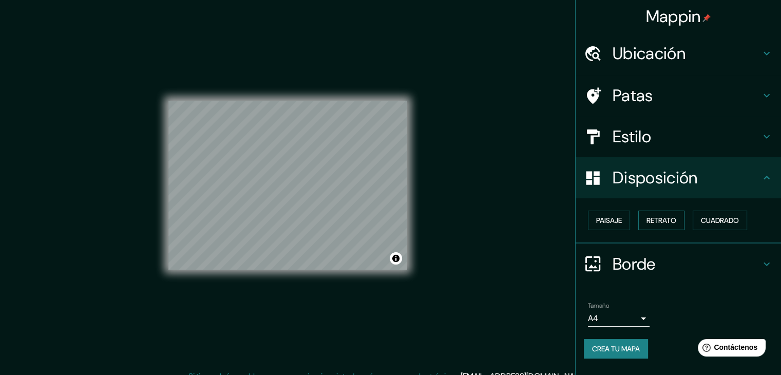
click at [666, 223] on font "Retrato" at bounding box center [662, 220] width 30 height 9
